Goal: Task Accomplishment & Management: Manage account settings

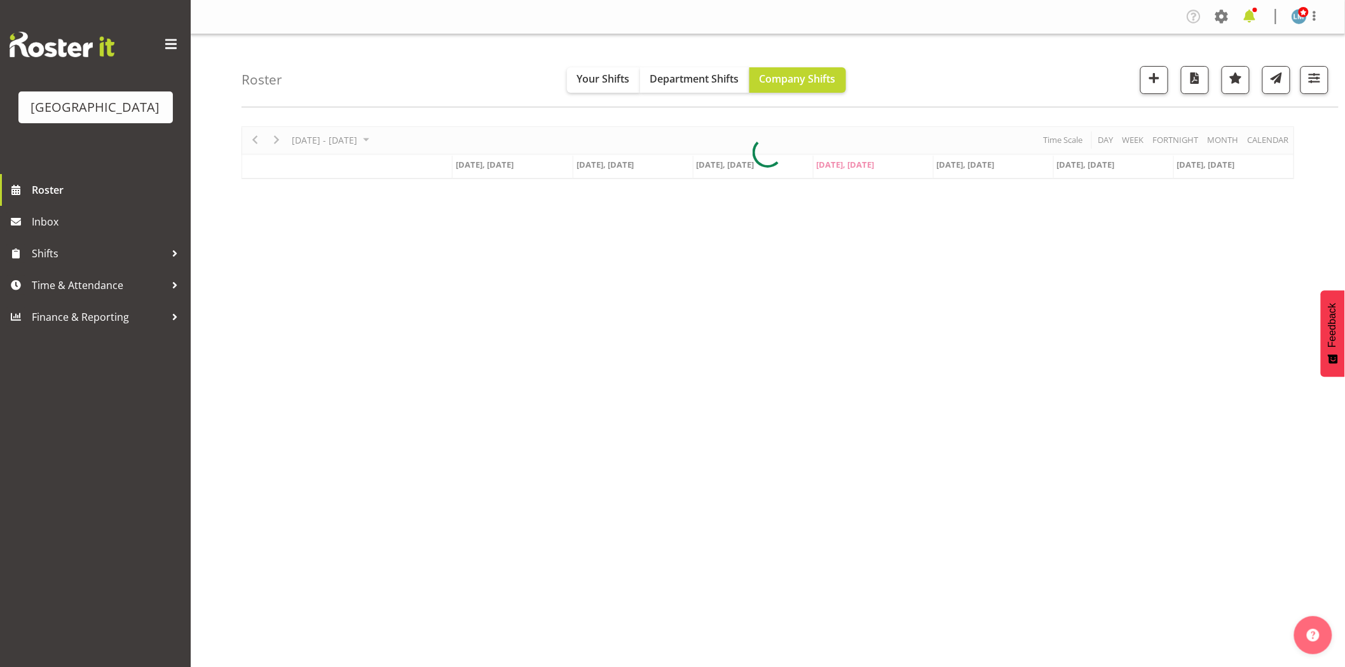
click at [1256, 15] on span at bounding box center [1250, 16] width 20 height 20
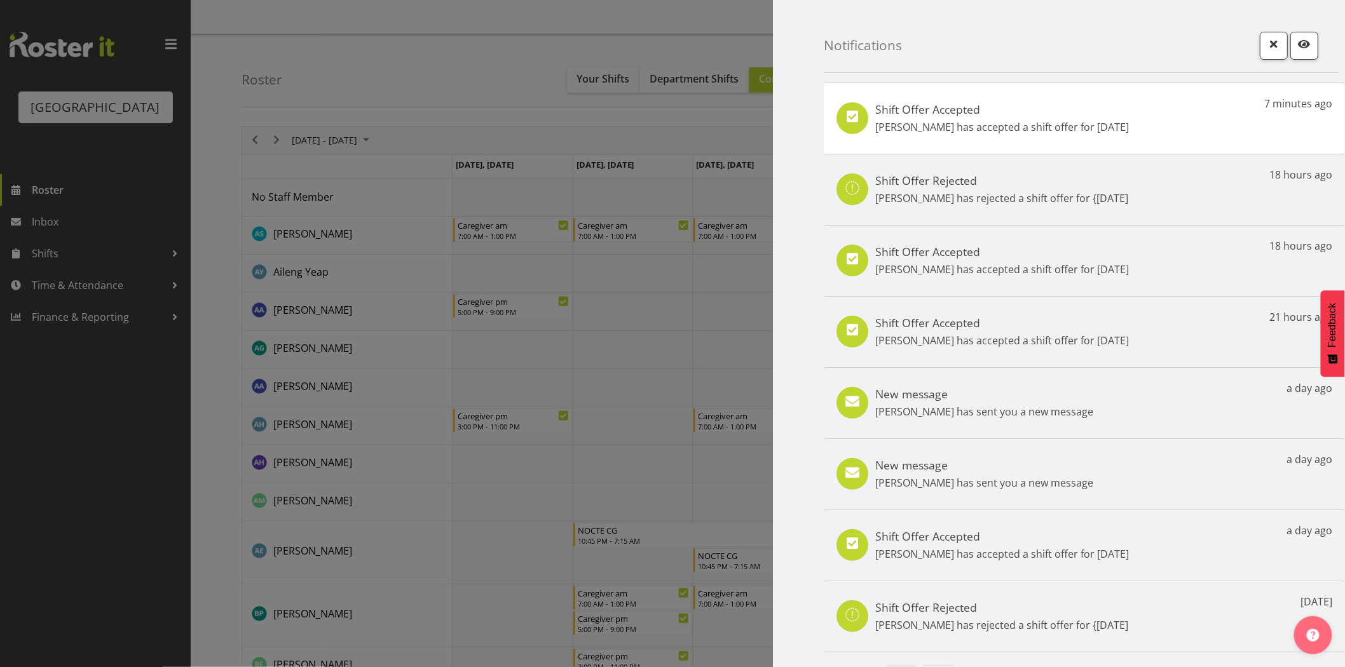
click at [64, 441] on div at bounding box center [672, 333] width 1345 height 667
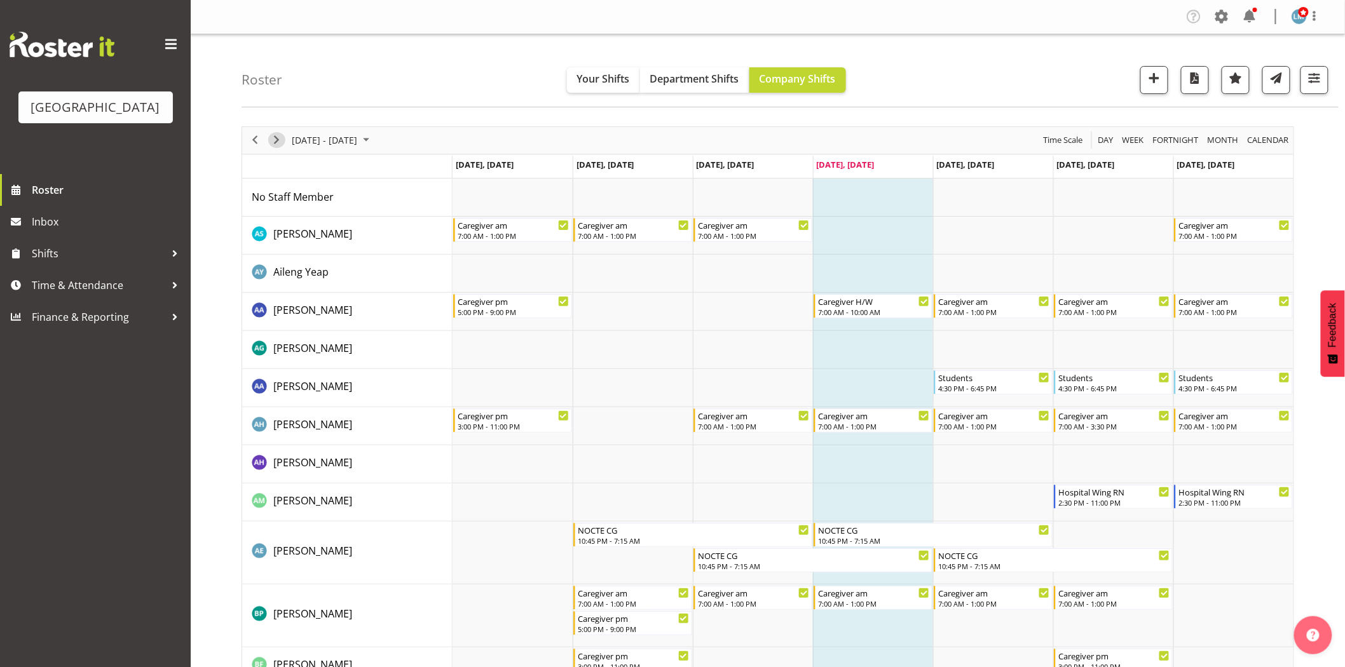
drag, startPoint x: 277, startPoint y: 140, endPoint x: 382, endPoint y: 401, distance: 281.2
click at [277, 140] on span "Next" at bounding box center [276, 140] width 15 height 16
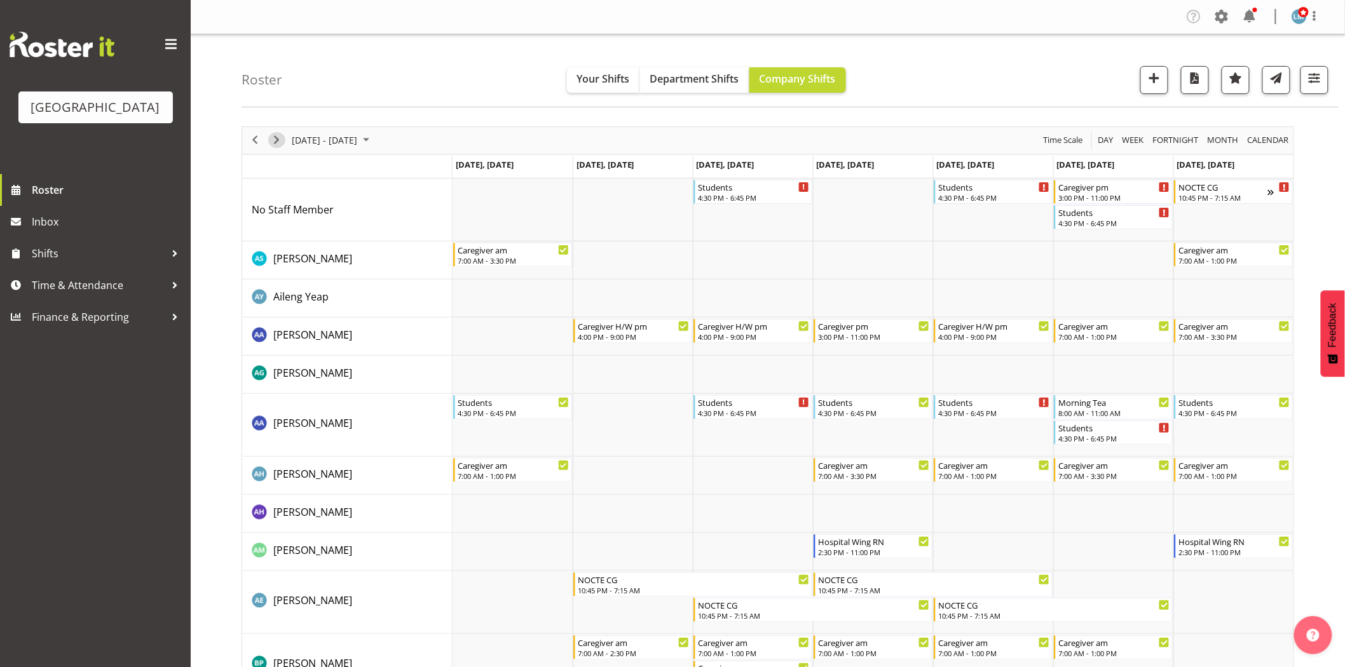
click at [280, 139] on span "Next" at bounding box center [276, 140] width 15 height 16
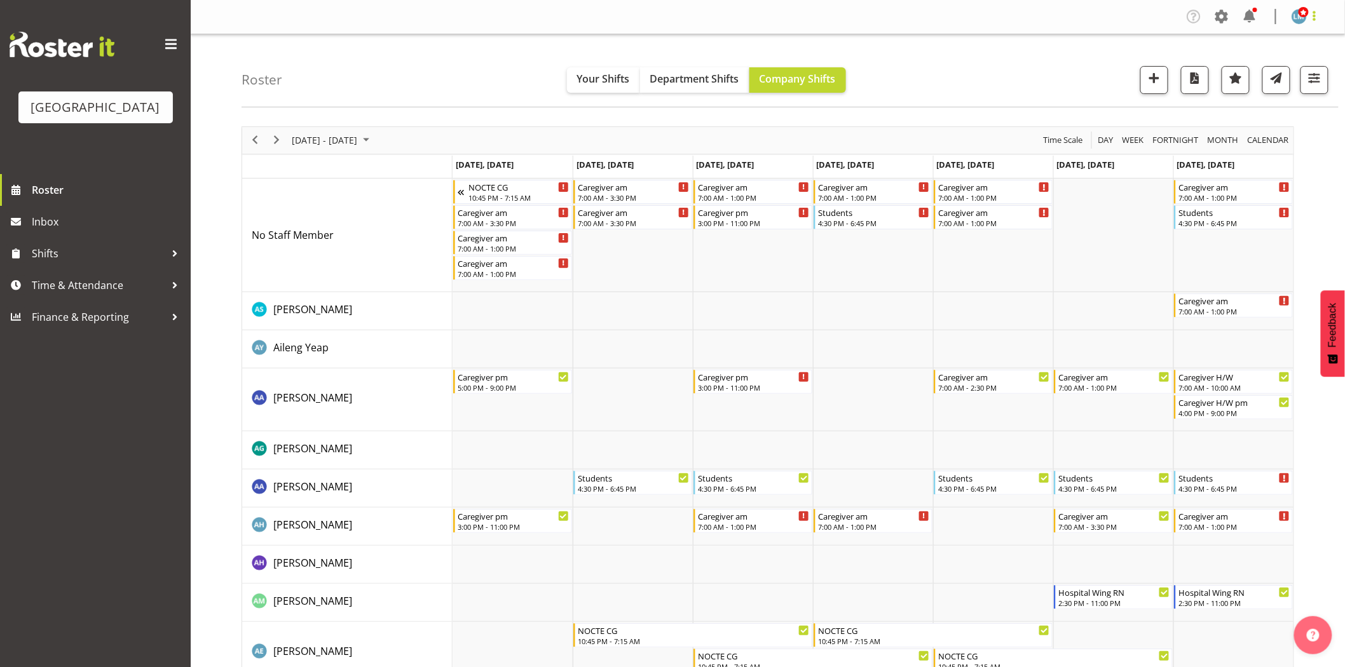
click at [1317, 10] on span at bounding box center [1314, 15] width 15 height 15
click at [1261, 61] on link "Log Out" at bounding box center [1261, 66] width 122 height 23
